Goal: Transaction & Acquisition: Purchase product/service

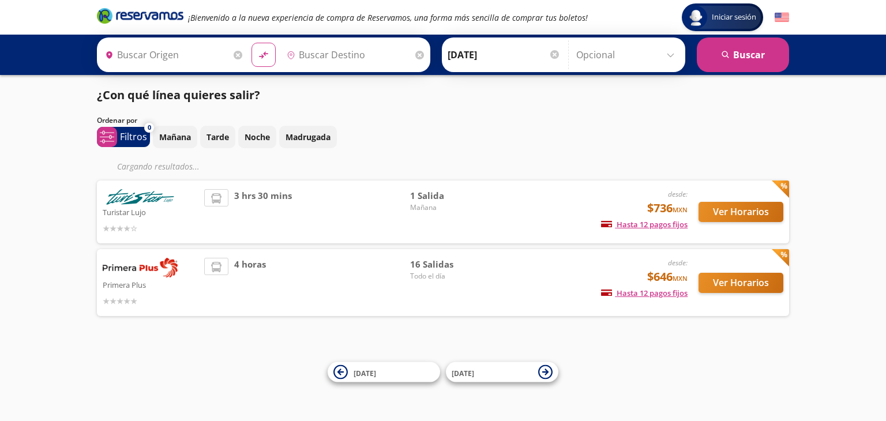
type input "[GEOGRAPHIC_DATA], [GEOGRAPHIC_DATA]"
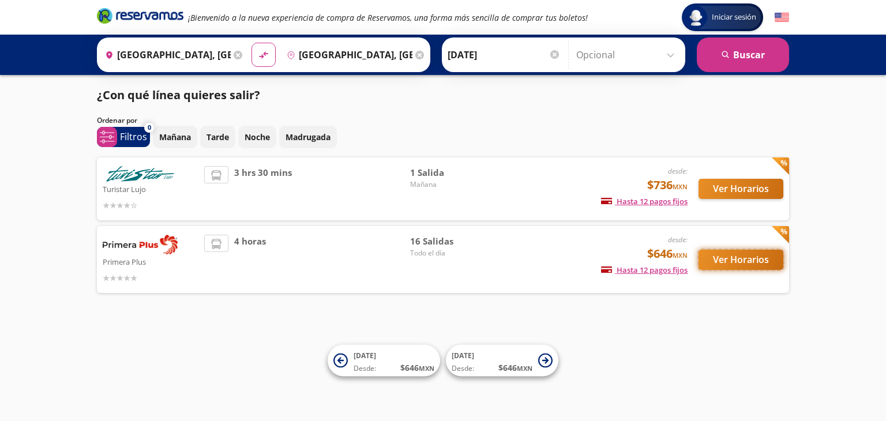
click at [725, 254] on button "Ver Horarios" at bounding box center [740, 260] width 85 height 20
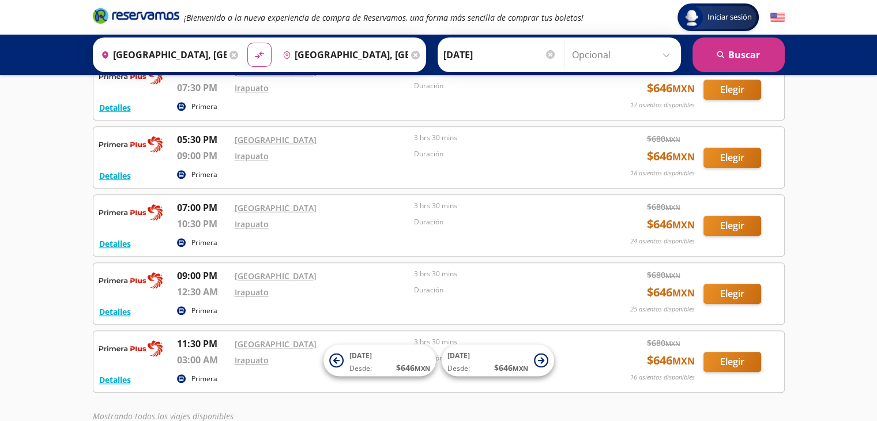
scroll to position [827, 0]
click at [731, 223] on button "Elegir" at bounding box center [732, 226] width 58 height 20
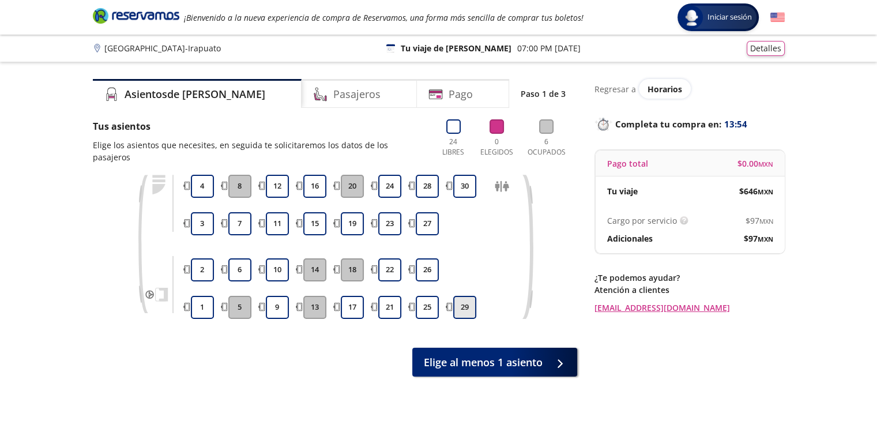
click at [466, 296] on button "29" at bounding box center [464, 307] width 23 height 23
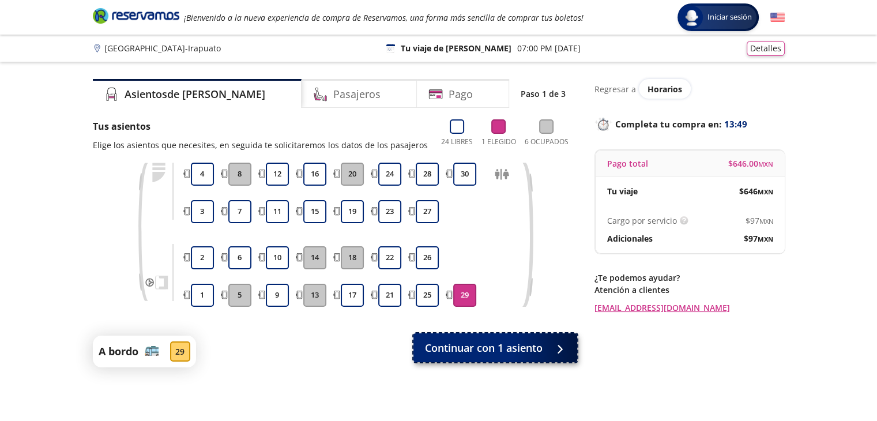
click at [519, 341] on span "Continuar con 1 asiento" at bounding box center [484, 348] width 118 height 16
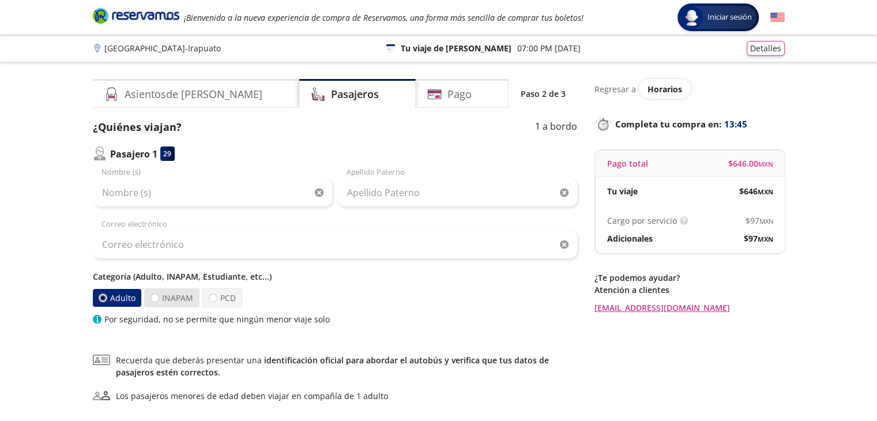
click at [175, 299] on label "INAPAM" at bounding box center [171, 297] width 55 height 19
click at [159, 299] on input "INAPAM" at bounding box center [154, 297] width 7 height 7
radio input "true"
radio input "false"
click at [212, 302] on div at bounding box center [213, 298] width 9 height 9
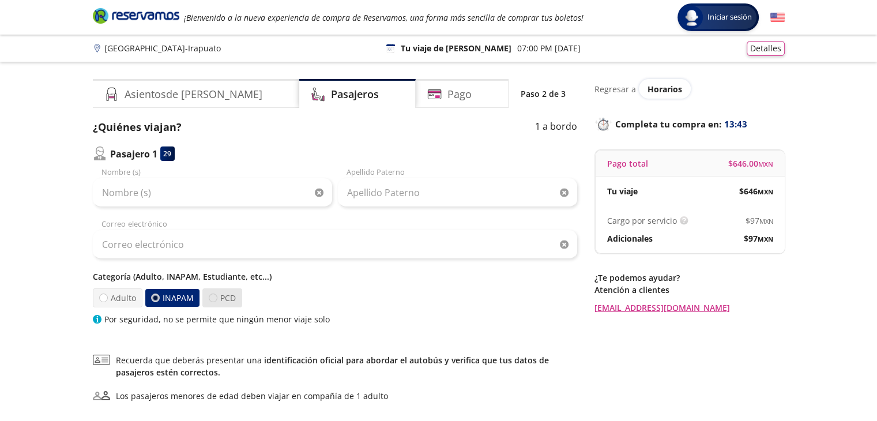
click at [212, 302] on input "PCD" at bounding box center [212, 297] width 7 height 7
radio input "true"
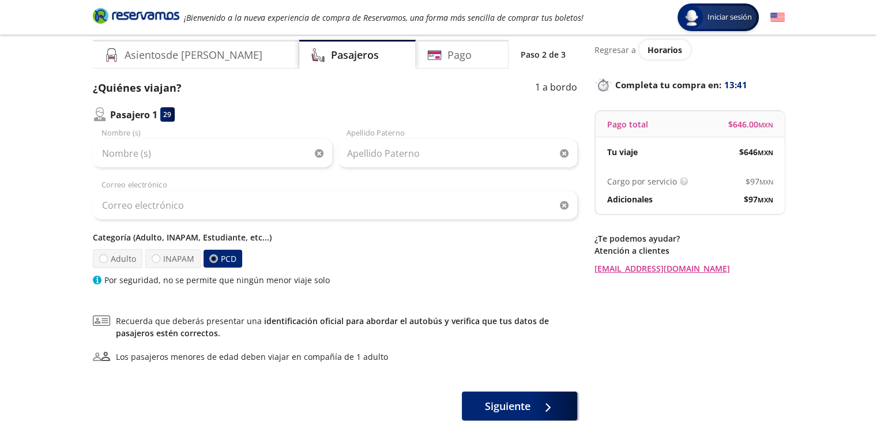
scroll to position [42, 0]
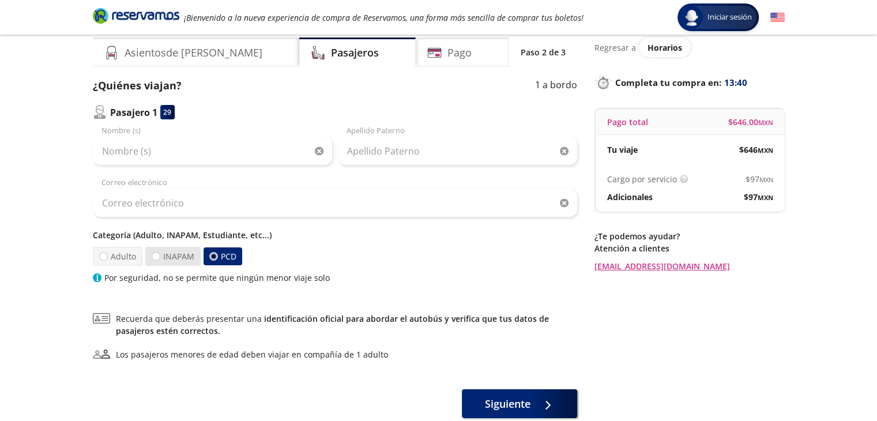
click at [175, 257] on label "INAPAM" at bounding box center [173, 256] width 58 height 20
click at [159, 257] on input "INAPAM" at bounding box center [155, 257] width 8 height 8
radio input "true"
click at [230, 254] on label "PCD" at bounding box center [222, 256] width 42 height 20
click at [216, 254] on input "PCD" at bounding box center [212, 256] width 7 height 7
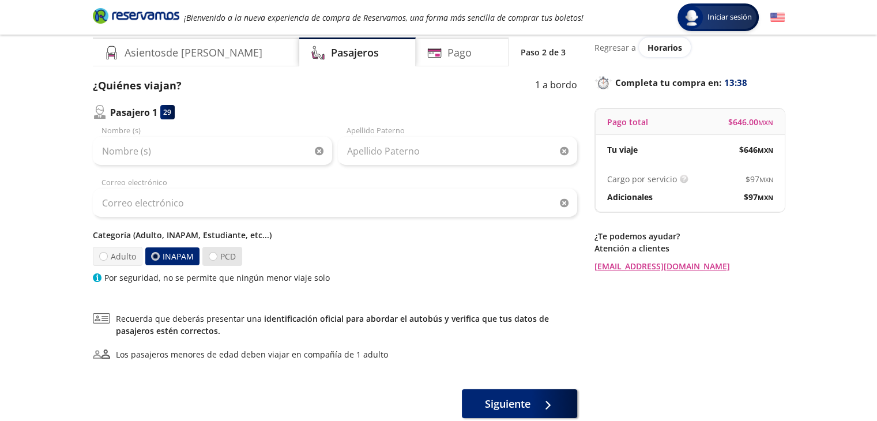
radio input "true"
radio input "false"
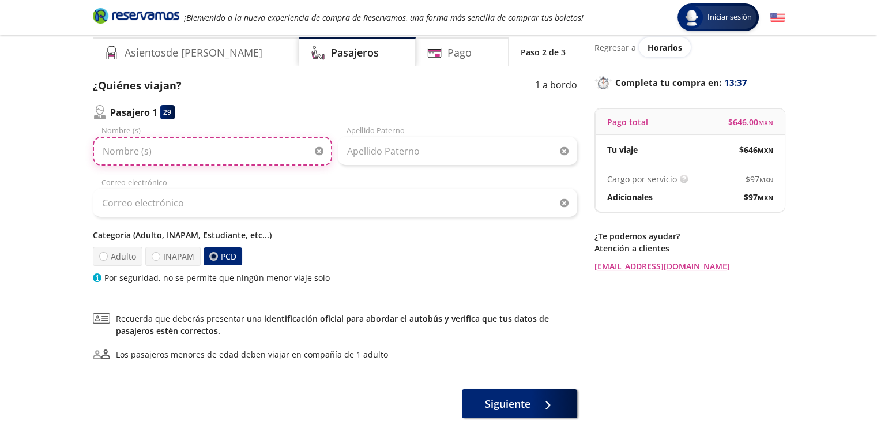
click at [181, 153] on input "Nombre (s)" at bounding box center [212, 151] width 239 height 29
type input "S"
type input "Angel [PERSON_NAME] [PERSON_NAME]"
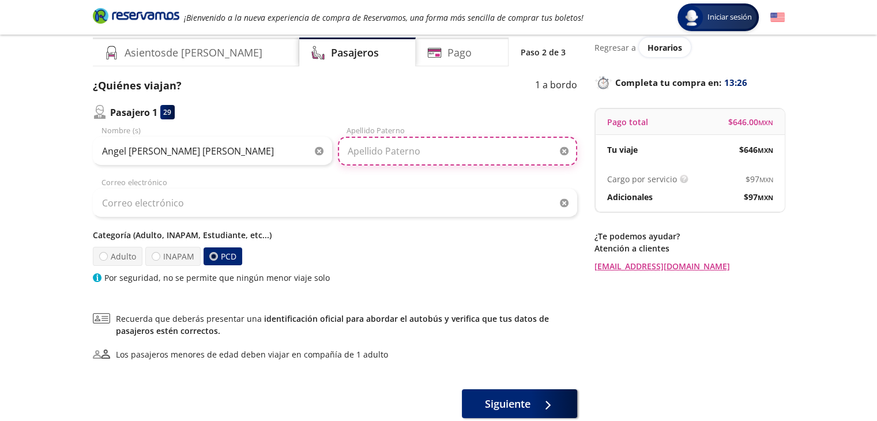
click at [383, 149] on input "Apellido Paterno" at bounding box center [457, 151] width 239 height 29
type input "[PERSON_NAME]"
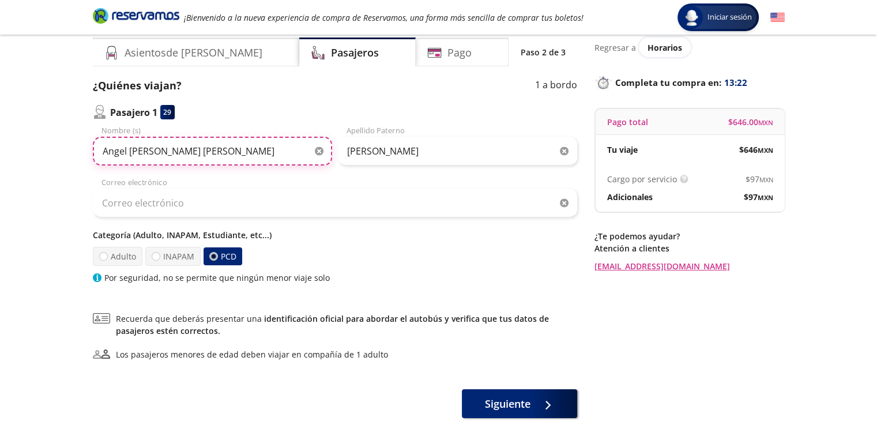
click at [265, 146] on input "Angel [PERSON_NAME] [PERSON_NAME]" at bounding box center [212, 151] width 239 height 29
type input "[PERSON_NAME]"
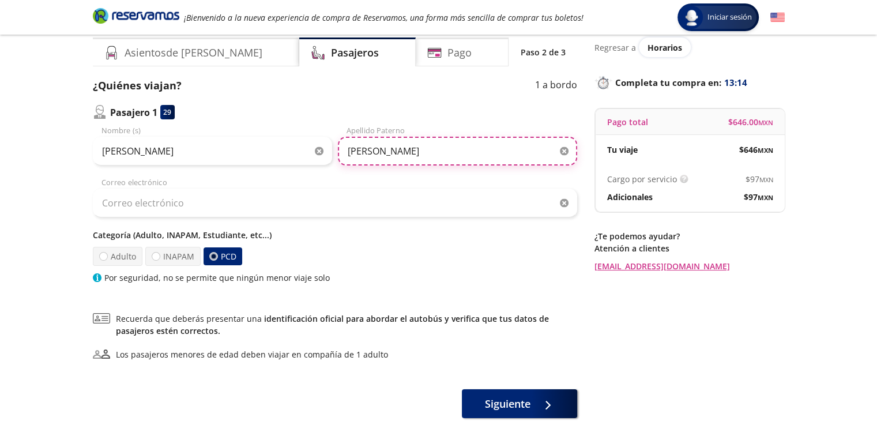
click at [447, 153] on input "[PERSON_NAME]" at bounding box center [457, 151] width 239 height 29
type input "Flores"
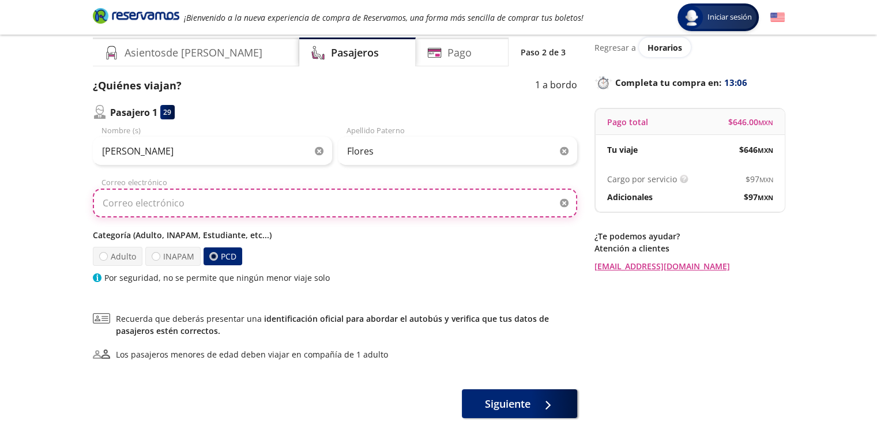
click at [233, 208] on input "Correo electrónico" at bounding box center [335, 203] width 484 height 29
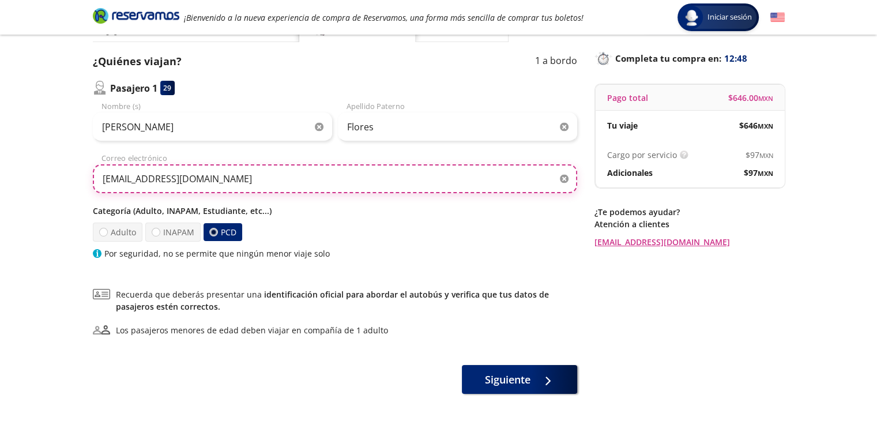
scroll to position [113, 0]
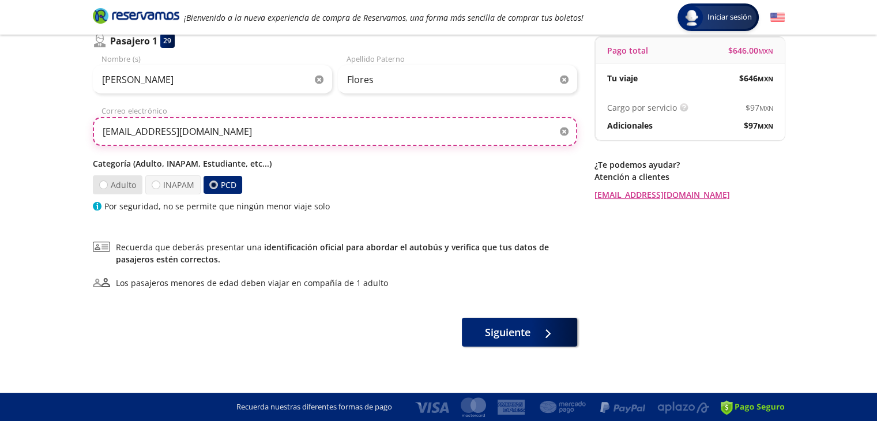
type input "[EMAIL_ADDRESS][DOMAIN_NAME]"
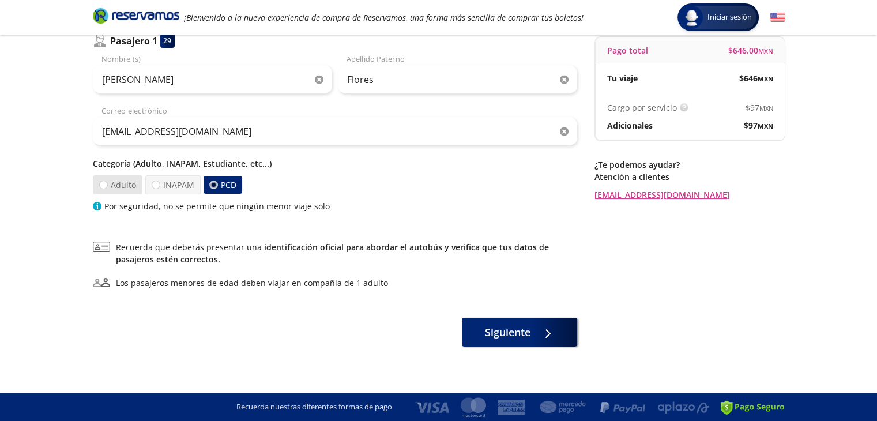
click at [110, 184] on label "Adulto" at bounding box center [118, 185] width 52 height 20
click at [107, 184] on input "Adulto" at bounding box center [103, 185] width 8 height 8
radio input "true"
radio input "false"
click at [165, 181] on label "INAPAM" at bounding box center [171, 185] width 58 height 20
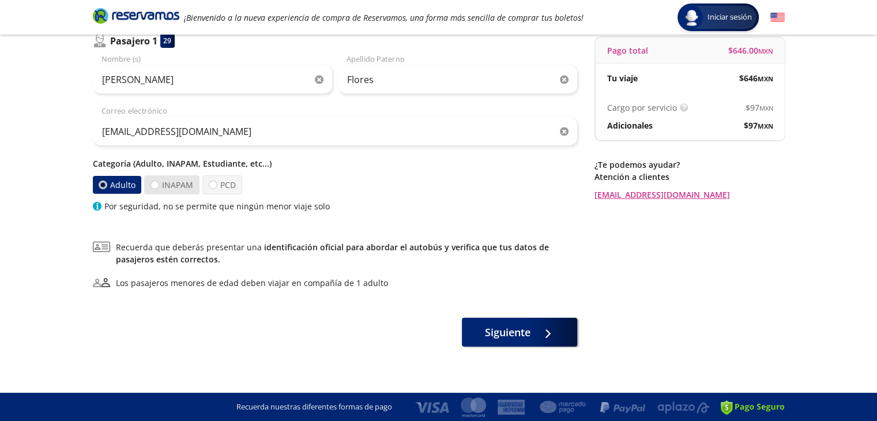
click at [158, 181] on input "INAPAM" at bounding box center [154, 184] width 7 height 7
radio input "true"
radio input "false"
click at [235, 184] on label "PCD" at bounding box center [222, 184] width 40 height 19
click at [216, 184] on input "PCD" at bounding box center [212, 185] width 8 height 8
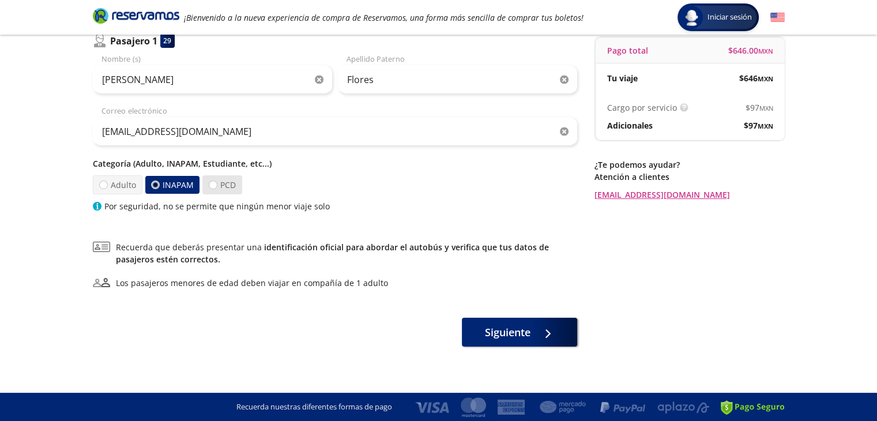
radio input "true"
radio input "false"
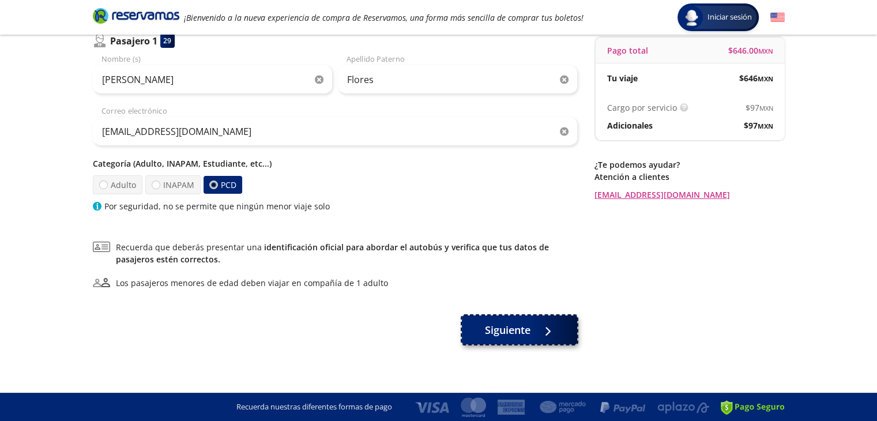
click at [521, 325] on span "Siguiente" at bounding box center [508, 330] width 46 height 16
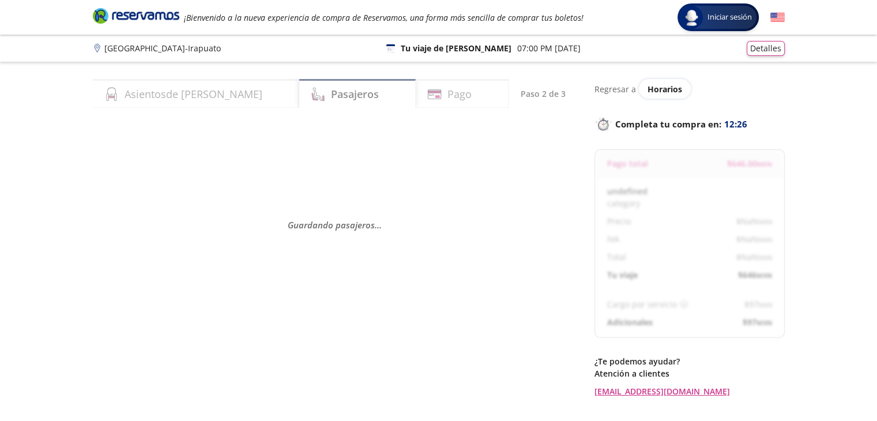
select select "MX"
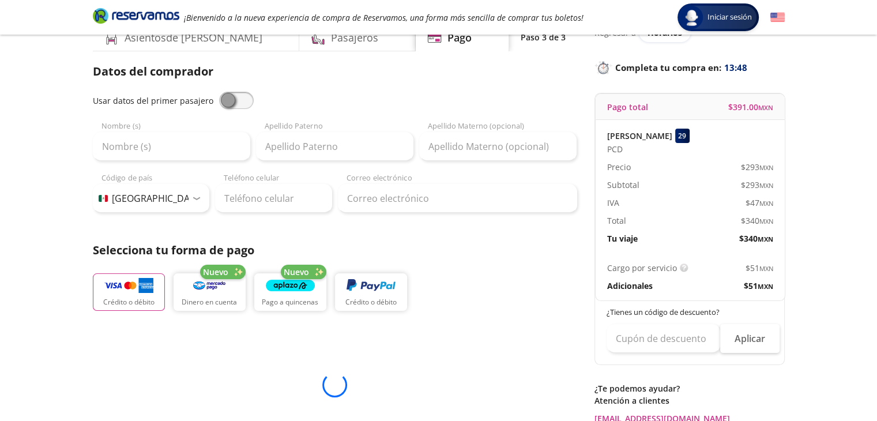
scroll to position [72, 0]
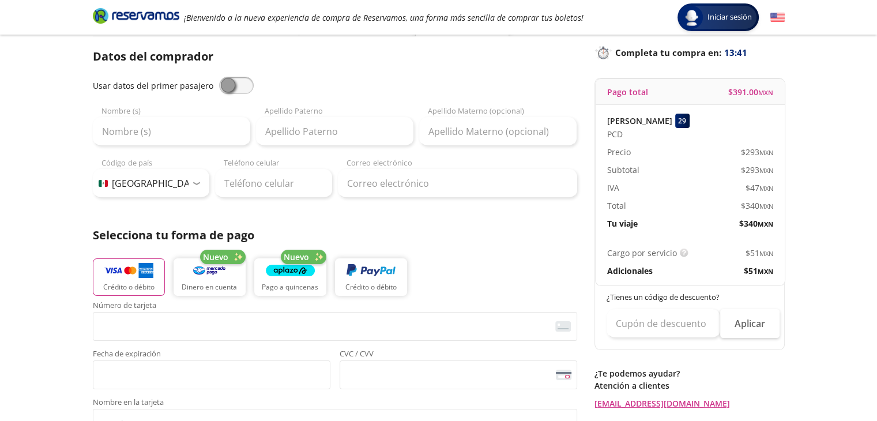
click at [235, 89] on span at bounding box center [236, 85] width 35 height 17
click at [219, 77] on input "checkbox" at bounding box center [219, 77] width 0 height 0
type input "[PERSON_NAME]"
type input "Flores"
type input "[EMAIL_ADDRESS][DOMAIN_NAME]"
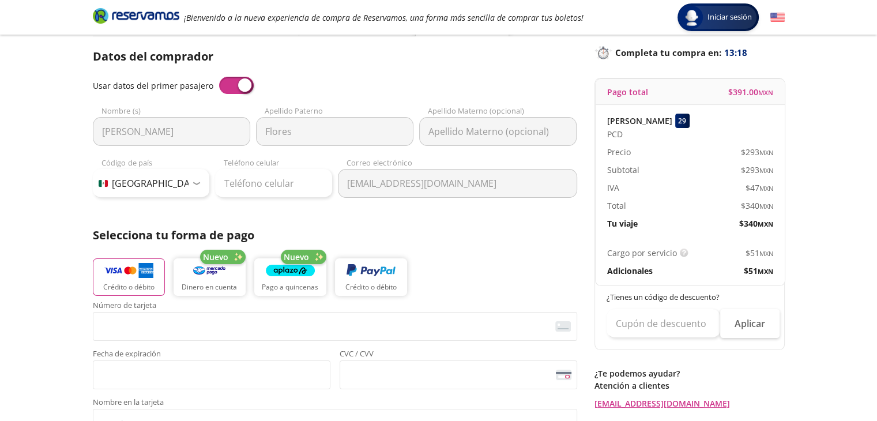
drag, startPoint x: 729, startPoint y: 95, endPoint x: 860, endPoint y: 74, distance: 132.1
click at [860, 74] on div "Group 9 Created with Sketch. Pago Guadalajara - Irapuato Iniciar sesión Iniciar…" at bounding box center [438, 405] width 877 height 955
click at [815, 111] on div "Group 9 Created with Sketch. Pago Guadalajara - Irapuato Iniciar sesión Iniciar…" at bounding box center [438, 405] width 877 height 955
click at [249, 177] on input "Teléfono celular" at bounding box center [273, 183] width 117 height 29
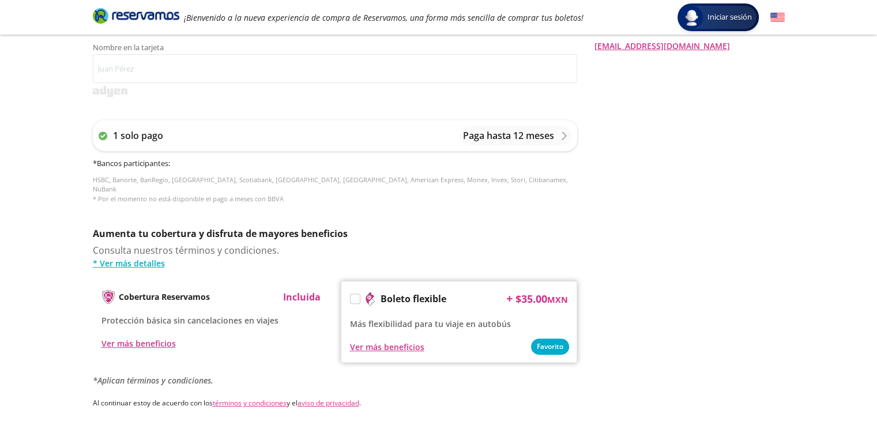
scroll to position [528, 0]
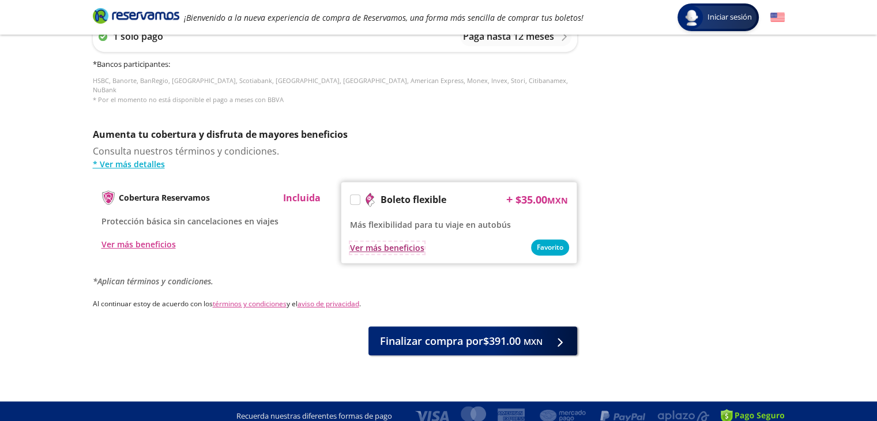
click at [385, 242] on div "Ver más beneficios" at bounding box center [387, 248] width 74 height 12
